Goal: Task Accomplishment & Management: Manage account settings

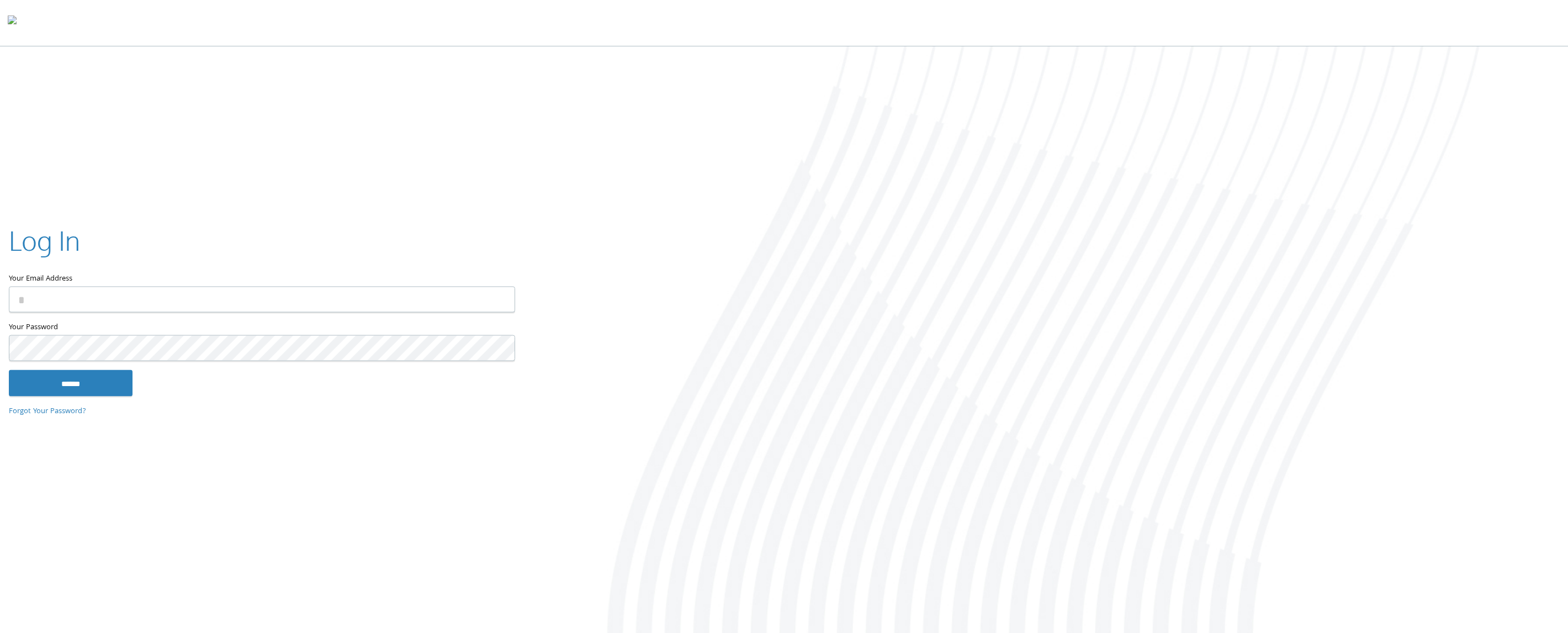
click at [87, 307] on input "Your Email Address" at bounding box center [261, 299] width 506 height 26
type input "**********"
click at [71, 383] on input "******" at bounding box center [70, 384] width 124 height 26
